Goal: Book appointment/travel/reservation

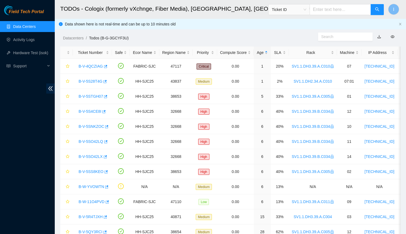
scroll to position [125, 0]
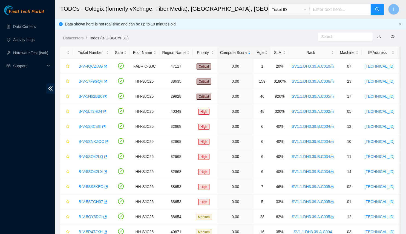
click at [261, 55] on div "Age" at bounding box center [262, 53] width 11 height 6
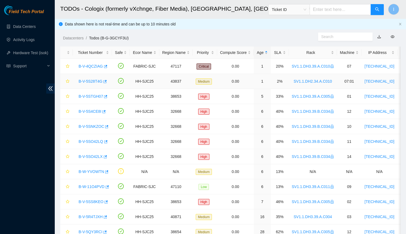
click at [85, 80] on link "B-V-5S28T4G" at bounding box center [91, 81] width 24 height 4
click at [81, 170] on link "B-W-YVOWTN" at bounding box center [91, 171] width 25 height 4
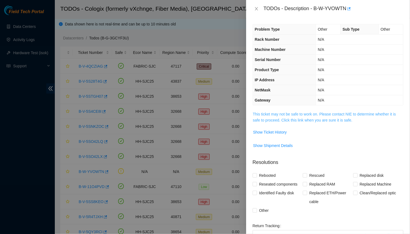
click at [278, 118] on link "This ticket may not be safe to work on. Please contact NIE to determine whether…" at bounding box center [324, 117] width 143 height 10
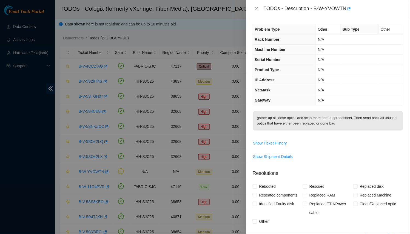
click at [159, 134] on div at bounding box center [205, 117] width 410 height 234
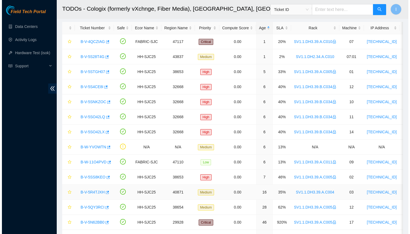
scroll to position [50, 0]
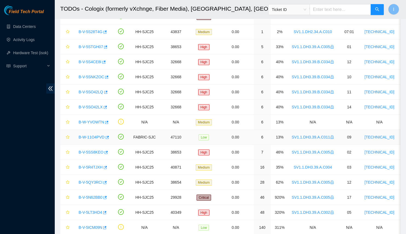
click at [89, 136] on link "B-W-11O4PVD" at bounding box center [92, 137] width 26 height 4
click at [85, 135] on link "B-W-11O4PVD" at bounding box center [92, 137] width 26 height 4
drag, startPoint x: 76, startPoint y: 134, endPoint x: 102, endPoint y: 136, distance: 26.3
click at [102, 136] on div "B-W-11O4PVD" at bounding box center [92, 137] width 33 height 9
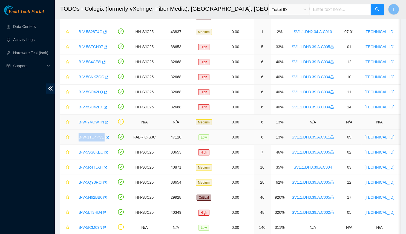
copy link "B-W-11O4PVD"
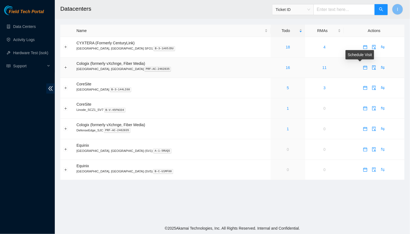
click at [363, 68] on icon "calendar" at bounding box center [365, 67] width 4 height 4
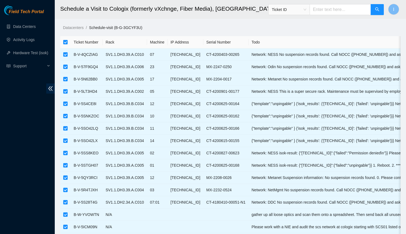
click at [66, 42] on input "checkbox" at bounding box center [65, 42] width 4 height 4
checkbox input "false"
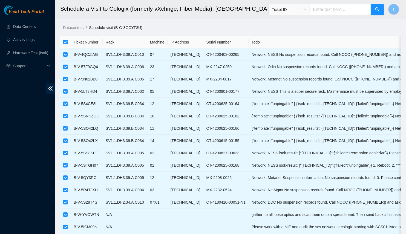
checkbox input "false"
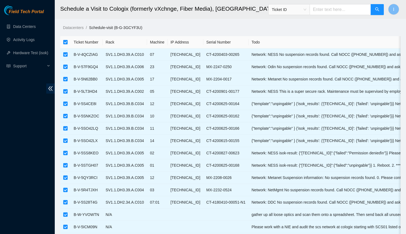
checkbox input "false"
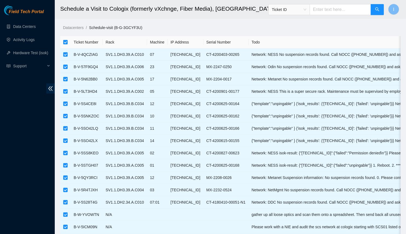
checkbox input "false"
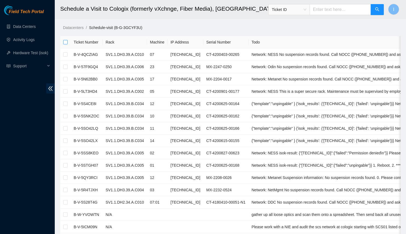
scroll to position [120, 0]
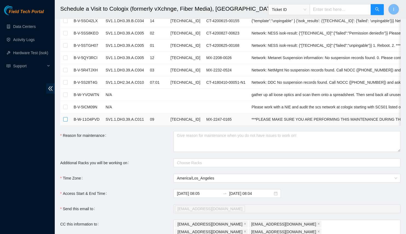
click at [64, 117] on input "checkbox" at bounding box center [65, 119] width 4 height 4
checkbox input "true"
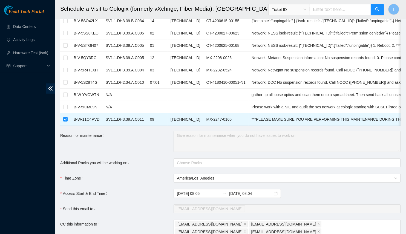
scroll to position [145, 0]
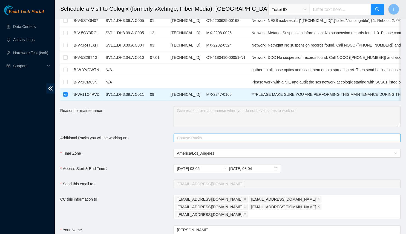
click at [185, 141] on div at bounding box center [284, 138] width 219 height 7
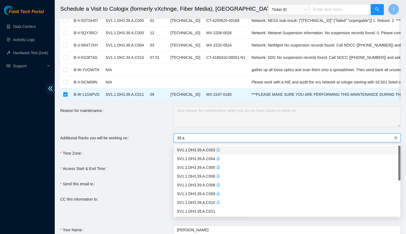
type input "39.a."
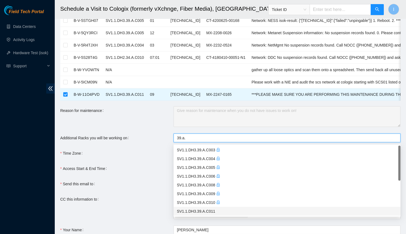
scroll to position [25, 0]
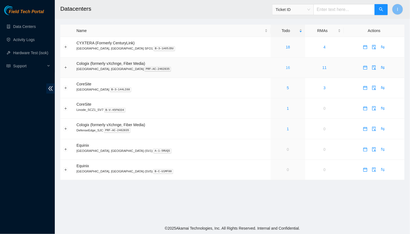
click at [286, 67] on link "16" at bounding box center [288, 67] width 4 height 4
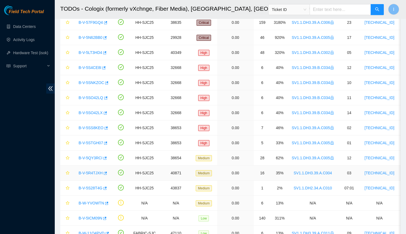
scroll to position [84, 0]
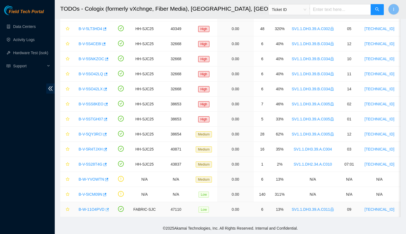
click at [106, 208] on icon "button" at bounding box center [107, 209] width 3 height 3
